Goal: Task Accomplishment & Management: Use online tool/utility

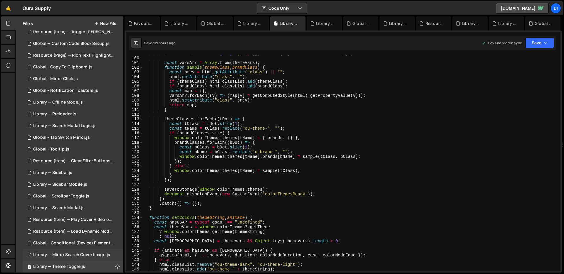
scroll to position [75, 0]
click at [76, 233] on div "Resource (Item) — Load Dynamic Modal (AJAX).js" at bounding box center [73, 230] width 81 height 5
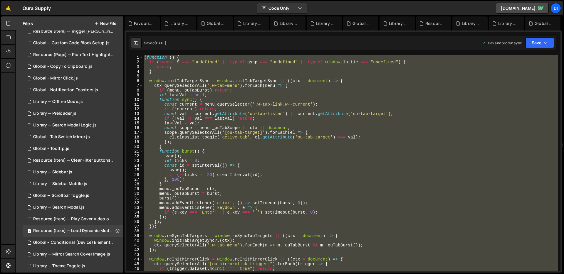
scroll to position [0, 0]
click at [284, 166] on div "( function ( ) { if ( typeof $ === "undefined" || typeof gsap === "undefined" |…" at bounding box center [350, 163] width 415 height 216
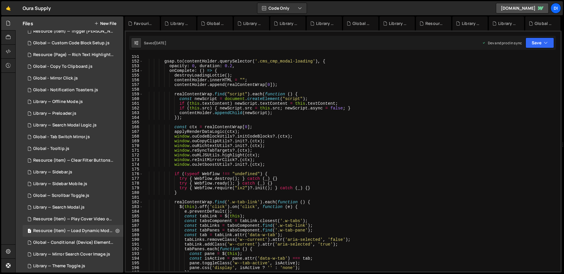
scroll to position [727, 0]
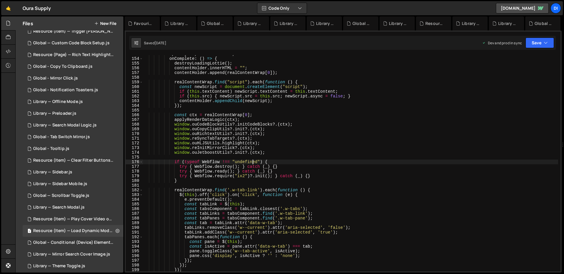
click at [252, 163] on div "opacity : 0 , duration : 0.2 , onComplete : ( ) => { destroyLoadingLottie ( ) ;…" at bounding box center [350, 165] width 415 height 226
click at [270, 154] on div "opacity : 0 , duration : 0.2 , onComplete : ( ) => { destroyLoadingLottie ( ) ;…" at bounding box center [350, 165] width 415 height 226
type textarea "window.ouJetboostUtils?.init?.(ctx);"
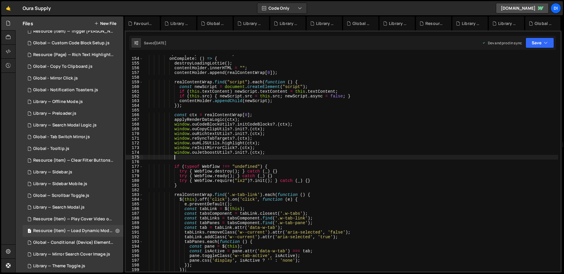
paste textarea
type textarea "window.ouInjectUtils.init(ctx);"
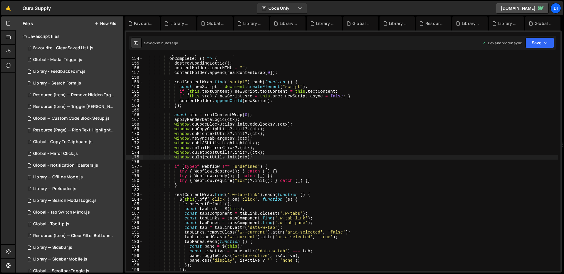
click at [108, 21] on button "New File" at bounding box center [105, 23] width 22 height 5
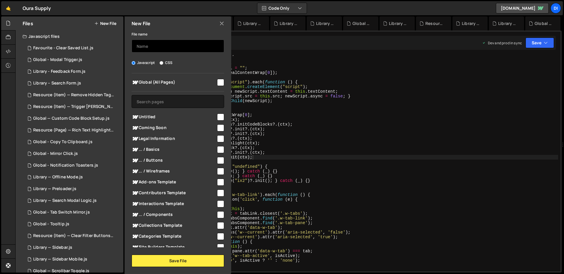
click at [157, 46] on input "text" at bounding box center [177, 46] width 92 height 13
type input "Global - Fetch & Inject Elements"
click at [217, 85] on input "checkbox" at bounding box center [220, 82] width 7 height 7
checkbox input "true"
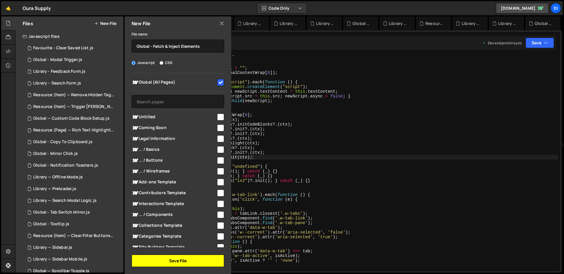
click at [167, 258] on button "Save File" at bounding box center [177, 261] width 92 height 12
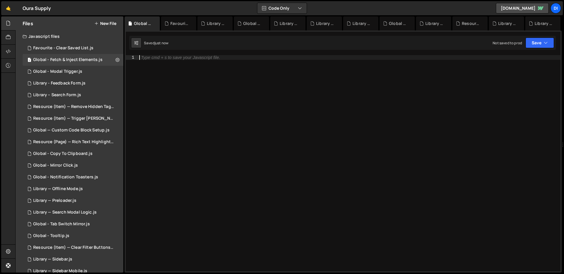
click at [253, 97] on div "Type cmd + s to save your Javascript file." at bounding box center [349, 168] width 422 height 226
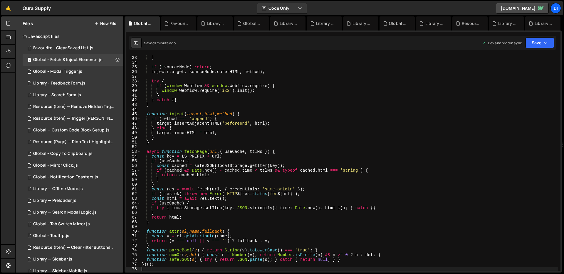
click at [249, 100] on div "sourceNode = doc . querySelector ( Q_SOURCE ) ; } if ( ! sourceNode ) return ; …" at bounding box center [348, 164] width 417 height 226
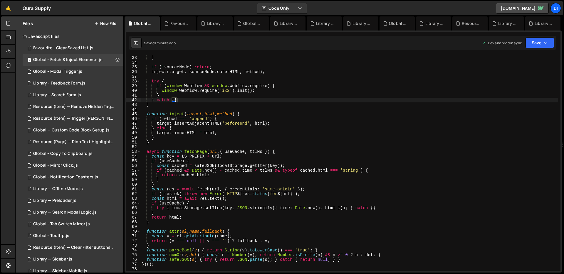
type textarea "})();"
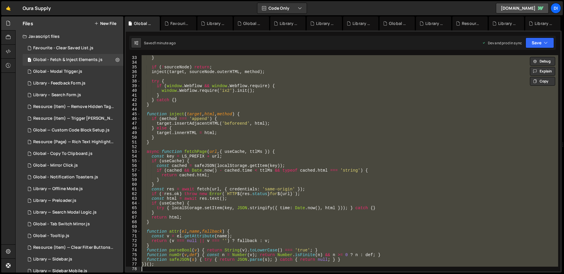
paste textarea
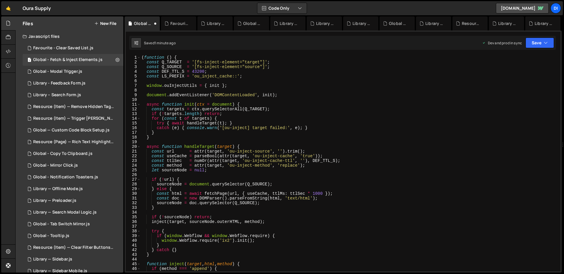
scroll to position [0, 0]
click at [236, 91] on div "( function ( ) { const Q_TARGET = '[fs-inject-element="target"]' ; const Q_SOUR…" at bounding box center [348, 168] width 417 height 226
type textarea "})();"
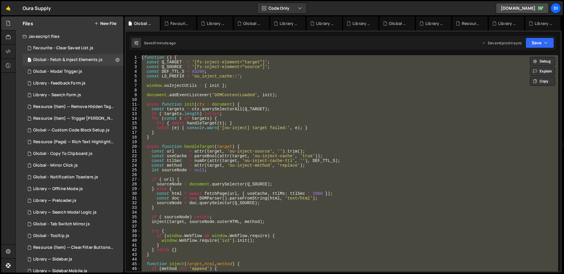
paste textarea
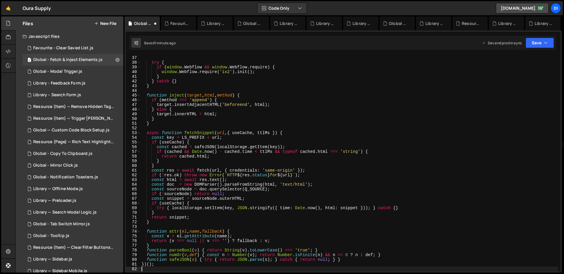
scroll to position [169, 0]
type textarea "})();"
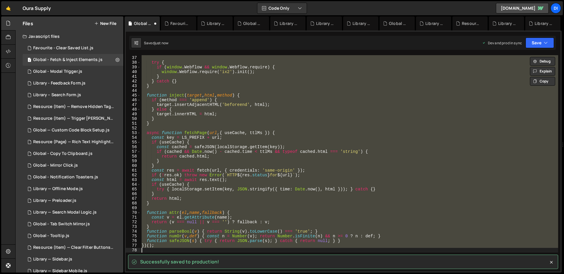
paste textarea
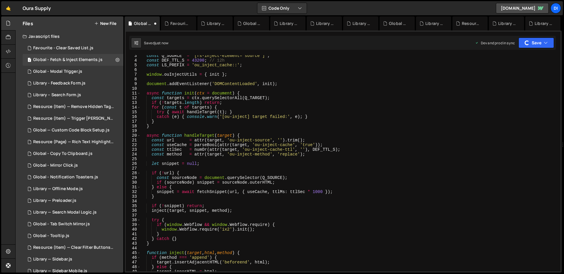
scroll to position [0, 0]
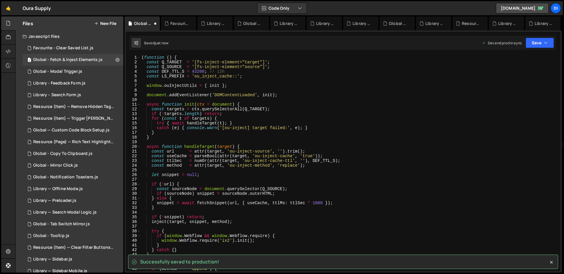
click at [238, 73] on div "( function ( ) { const Q_TARGET = '[fs-inject-element="target"]' ; const Q_SOUR…" at bounding box center [348, 168] width 417 height 226
click at [235, 94] on div "( function ( ) { const Q_TARGET = '[fs-inject-element="target"]' ; const Q_SOUR…" at bounding box center [348, 168] width 417 height 226
type textarea "document.addEventListener('DOMContentLoaded', init);"
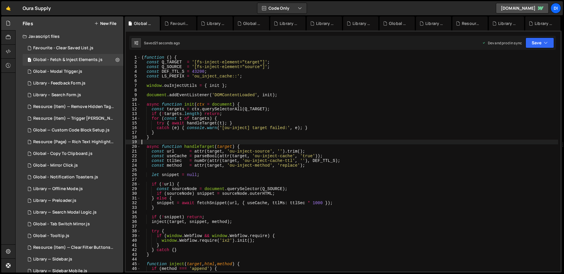
click at [279, 144] on div "( function ( ) { const Q_TARGET = '[fs-inject-element="target"]' ; const Q_SOUR…" at bounding box center [348, 168] width 417 height 226
drag, startPoint x: 197, startPoint y: 61, endPoint x: 239, endPoint y: 61, distance: 41.4
click at [239, 61] on div "( function ( ) { const Q_TARGET = '[fs-inject-element="target"]' ; const Q_SOUR…" at bounding box center [348, 168] width 417 height 226
click at [277, 129] on div "( function ( ) { const Q_TARGET = '[fs-inject-element="target"]' ; const Q_SOUR…" at bounding box center [348, 168] width 417 height 226
type textarea "function safeJSON(s) { try { return JSON.parse(s); } catch { return null; } } }…"
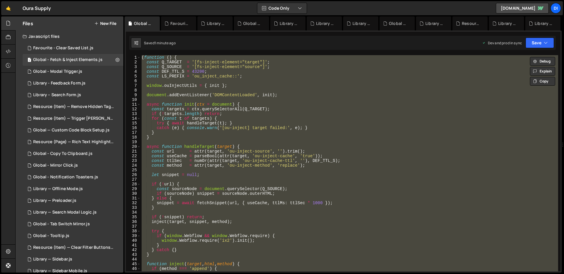
paste textarea
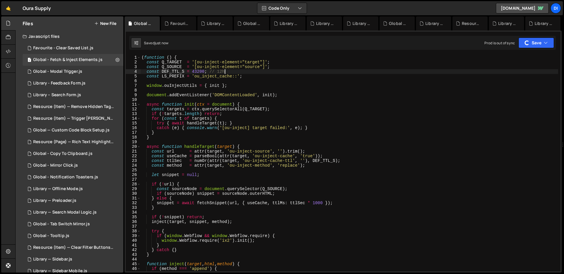
click at [229, 70] on div "( function ( ) { const Q_TARGET = '[ou-inject-element="target"]' ; const Q_SOUR…" at bounding box center [348, 168] width 417 height 226
drag, startPoint x: 197, startPoint y: 62, endPoint x: 239, endPoint y: 60, distance: 41.7
click at [239, 60] on div "( function ( ) { const Q_TARGET = '[ou-inject-element="target"]' ; const Q_SOUR…" at bounding box center [348, 168] width 417 height 226
click at [253, 68] on div "( function ( ) { const Q_TARGET = '[ou-inject-element="target"]' ; const Q_SOUR…" at bounding box center [348, 168] width 417 height 226
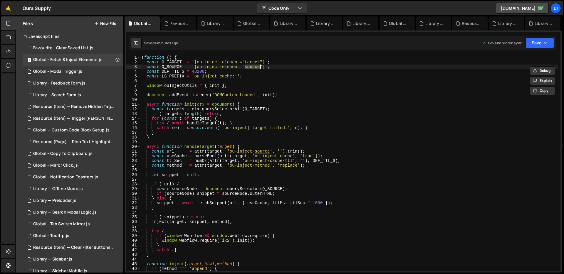
click at [230, 147] on div "( function ( ) { const Q_TARGET = '[ou-inject-element="target"]' ; const Q_SOUR…" at bounding box center [348, 168] width 417 height 226
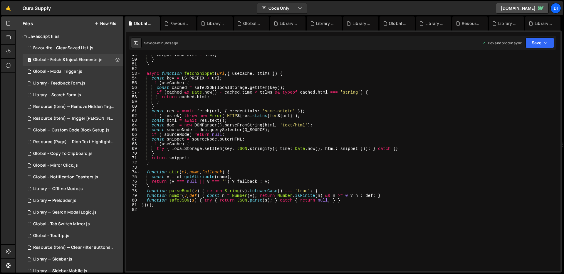
scroll to position [231, 0]
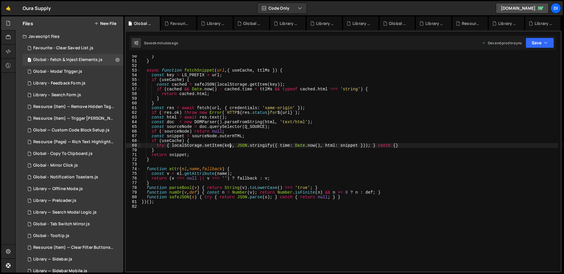
click at [230, 147] on div "} } async function fetchSnippet ( url , { useCache , ttlMs }) { const key = LS_…" at bounding box center [348, 167] width 417 height 226
type textarea "})();"
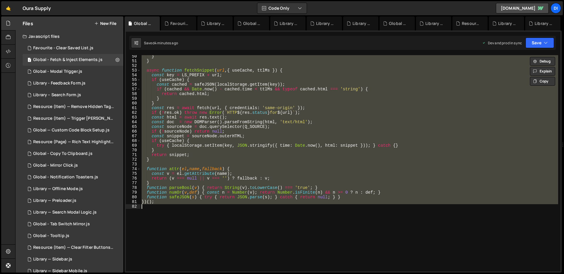
paste textarea
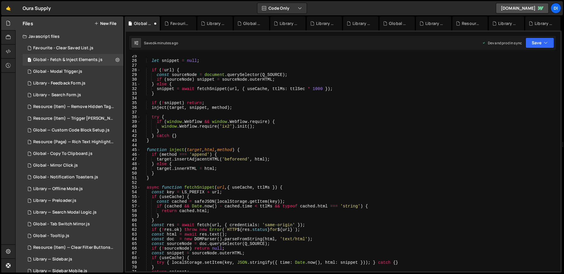
scroll to position [0, 0]
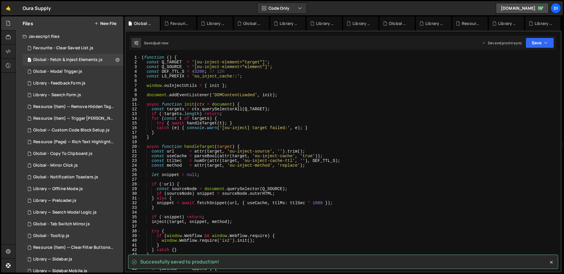
click at [234, 72] on div "( function ( ) { const Q_TARGET = '[ou-inject-element="target"]' ; const Q_SOUR…" at bounding box center [348, 168] width 417 height 226
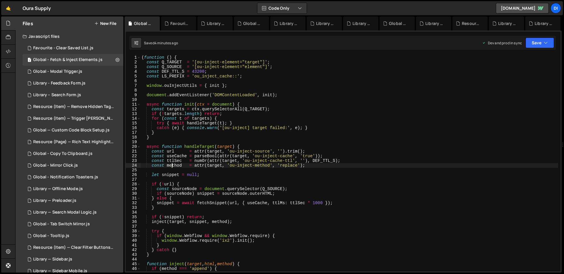
click at [172, 164] on div "( function ( ) { const Q_TARGET = '[ou-inject-element="target"]' ; const Q_SOUR…" at bounding box center [348, 168] width 417 height 226
type textarea "const method = attr(target, 'ou-inject-method', 'replace');"
click at [283, 142] on div "( function ( ) { const Q_TARGET = '[ou-inject-element="target"]' ; const Q_SOUR…" at bounding box center [348, 168] width 417 height 226
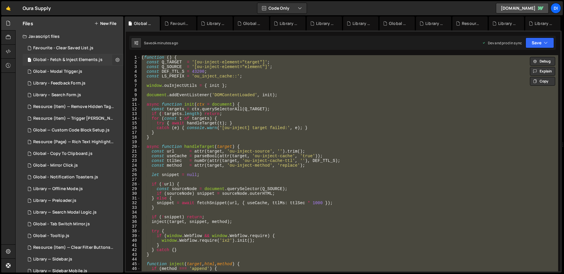
click at [115, 58] on icon at bounding box center [117, 60] width 4 height 6
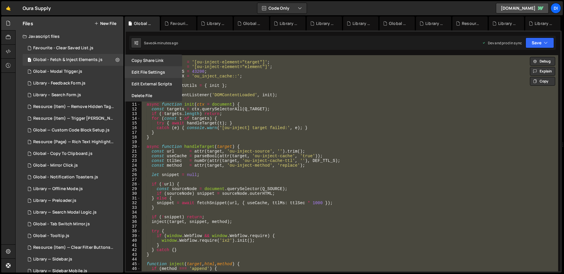
click at [156, 71] on button "Edit File Settings" at bounding box center [153, 72] width 58 height 12
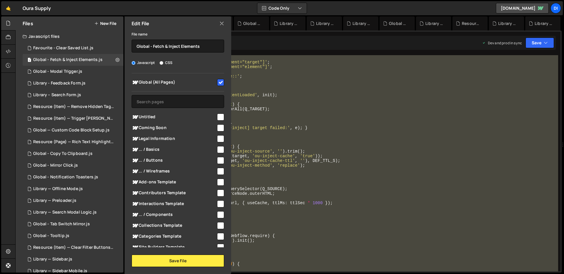
click at [262, 85] on div "( function ( ) { const Q_TARGET = '[ou-inject-element="target"]' ; const Q_SOUR…" at bounding box center [348, 163] width 417 height 216
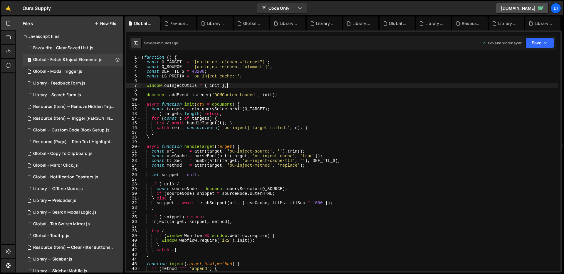
type textarea "})();"
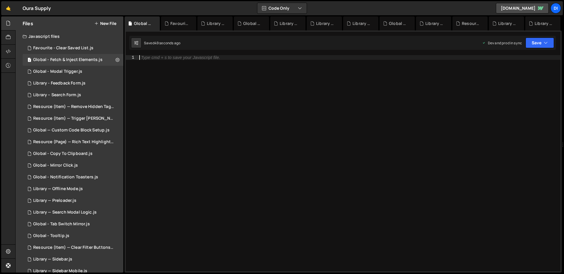
click at [187, 112] on div "Type cmd + s to save your Javascript file." at bounding box center [349, 168] width 422 height 226
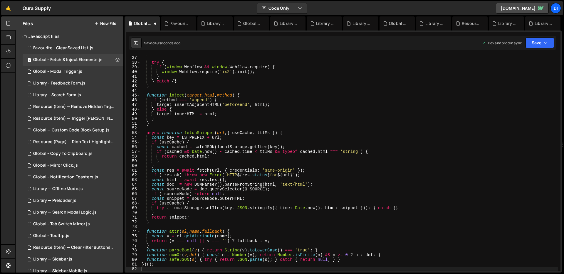
scroll to position [169, 0]
click at [208, 100] on div "inject ( target , snippet , method ) ; try { if ( window . Webflow && window . …" at bounding box center [348, 164] width 417 height 226
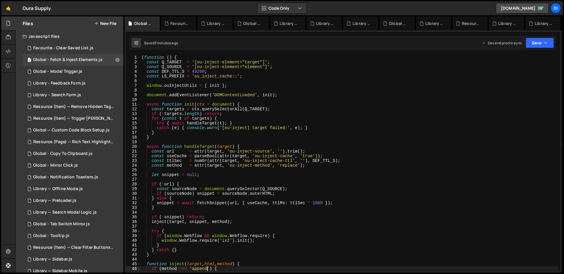
scroll to position [0, 0]
click at [225, 156] on div "( function ( ) { const Q_TARGET = '[ou-inject-element="target"]' ; const Q_SOUR…" at bounding box center [348, 168] width 417 height 226
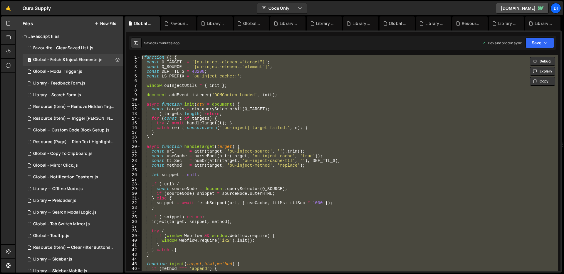
click at [275, 148] on div "( function ( ) { const Q_TARGET = '[ou-inject-element="target"]' ; const Q_SOUR…" at bounding box center [348, 163] width 417 height 216
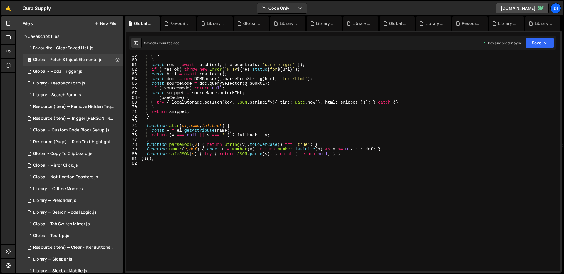
scroll to position [275, 0]
click at [265, 148] on div "} } const res = await fetch ( url , { credentials : 'same-origin' }) ; if ( ! r…" at bounding box center [348, 166] width 417 height 226
type textarea "})();"
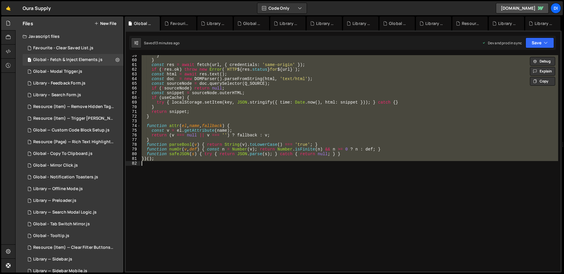
paste textarea
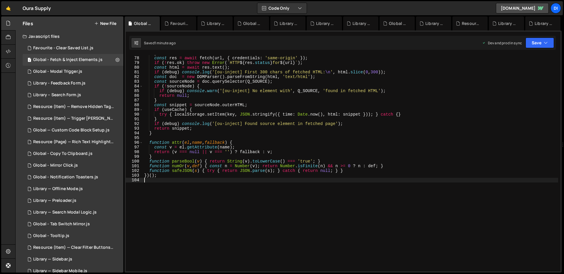
scroll to position [363, 0]
click at [289, 183] on div "} const res = await fetch ( url , { credentials : 'same-origin' }) ; if ( ! res…" at bounding box center [350, 164] width 415 height 226
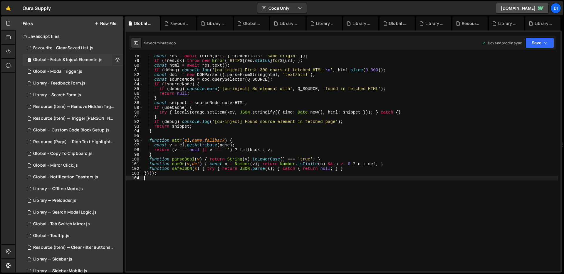
click at [112, 61] on button at bounding box center [117, 60] width 11 height 11
type input "Global - Fetch & Inject Elements"
radio input "true"
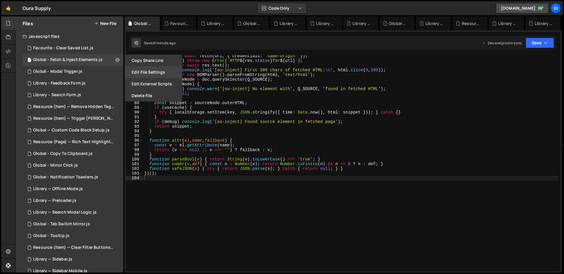
click at [144, 72] on button "Edit File Settings" at bounding box center [153, 72] width 58 height 12
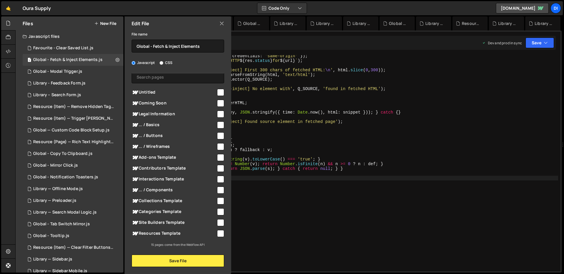
scroll to position [0, 0]
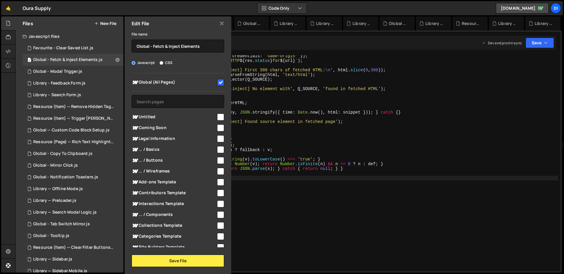
click at [220, 82] on input "checkbox" at bounding box center [220, 82] width 7 height 7
checkbox input "false"
click at [198, 263] on button "Save File" at bounding box center [177, 261] width 92 height 12
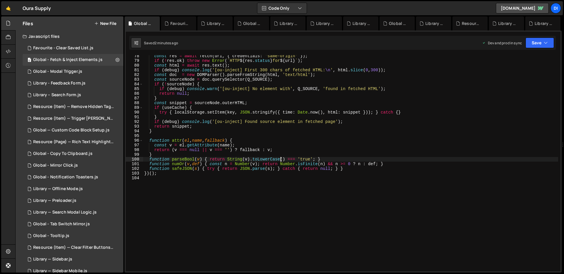
click at [279, 158] on div "const res = await fetch ( url , { credentials : 'same-origin' }) ; if ( ! res .…" at bounding box center [350, 167] width 415 height 226
type textarea "})();"
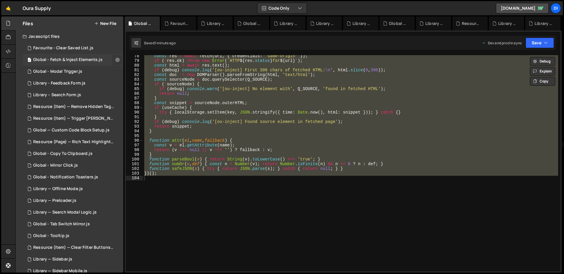
click at [115, 59] on icon at bounding box center [117, 60] width 4 height 6
type input "Global - Fetch & Inject Elements"
radio input "true"
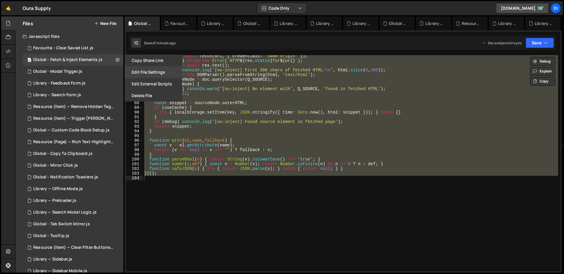
click at [166, 70] on button "Edit File Settings" at bounding box center [153, 72] width 58 height 12
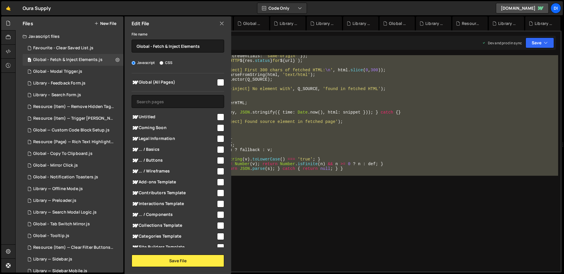
drag, startPoint x: 218, startPoint y: 82, endPoint x: 227, endPoint y: 139, distance: 58.5
click at [218, 81] on input "checkbox" at bounding box center [220, 82] width 7 height 7
checkbox input "true"
click at [173, 258] on button "Save File" at bounding box center [177, 261] width 92 height 12
click at [278, 192] on div "const res = await fetch ( url , { credentials : 'same-origin' }) ; if ( ! res .…" at bounding box center [350, 163] width 415 height 216
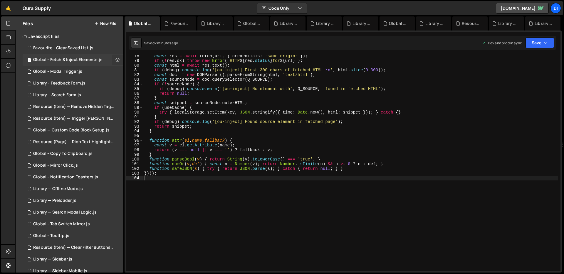
click at [113, 56] on button at bounding box center [117, 60] width 11 height 11
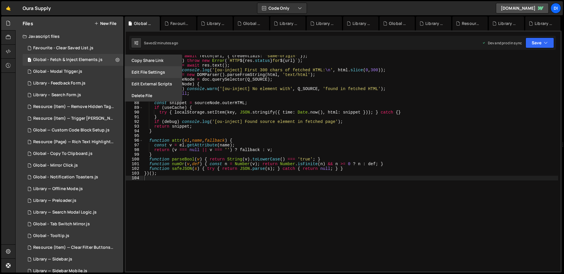
click at [158, 73] on button "Edit File Settings" at bounding box center [153, 72] width 58 height 12
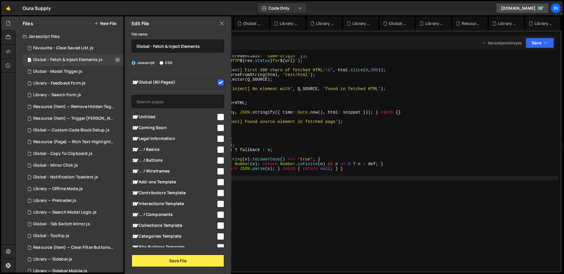
click at [195, 269] on div "Edit File File name Global - Fetch & Inject Elements Javascript CSS Global (All…" at bounding box center [177, 145] width 108 height 258
click at [195, 258] on button "Save File" at bounding box center [177, 261] width 92 height 12
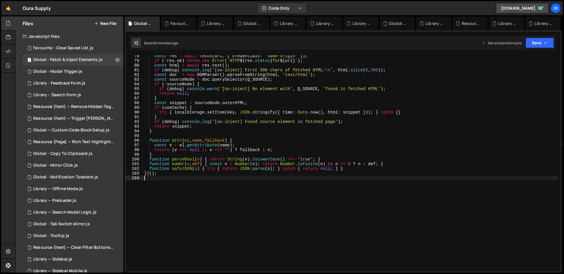
click at [260, 177] on div "const res = await fetch ( url , { credentials : 'same-origin' }) ; if ( ! res .…" at bounding box center [350, 167] width 415 height 226
click at [221, 124] on div "const res = await fetch ( url , { credentials : 'same-origin' }) ; if ( ! res .…" at bounding box center [350, 167] width 415 height 226
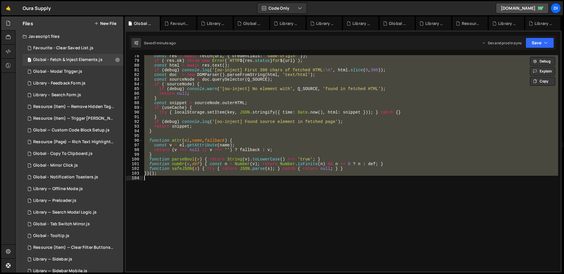
click at [276, 96] on div "const res = await fetch ( url , { credentials : 'same-origin' }) ; if ( ! res .…" at bounding box center [350, 163] width 415 height 216
type textarea "})();"
paste textarea
